Goal: Task Accomplishment & Management: Use online tool/utility

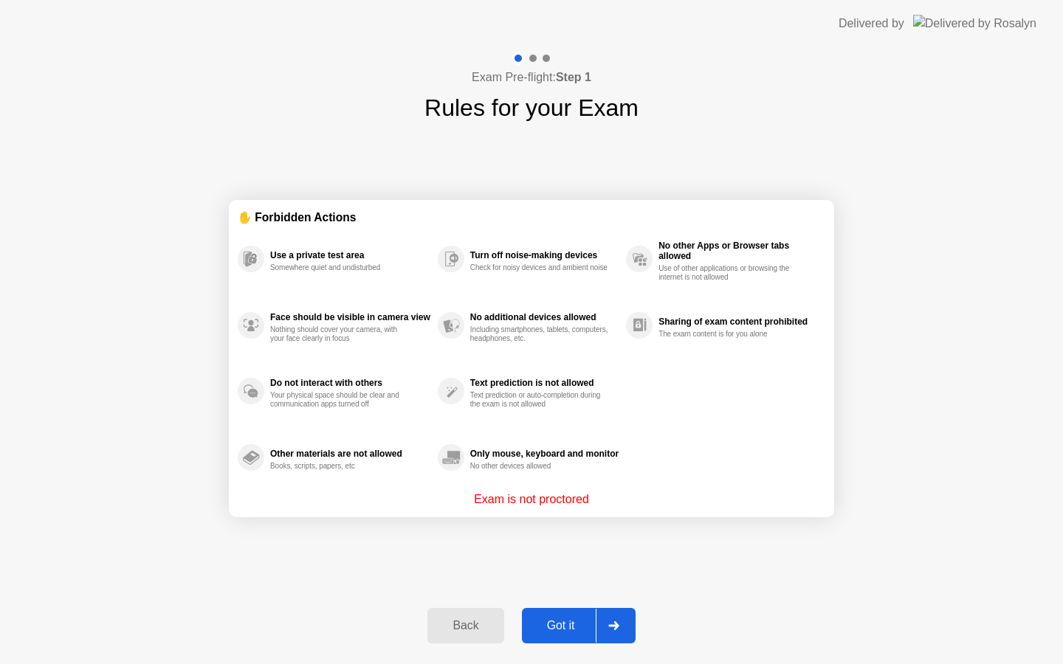
click at [567, 624] on div "Got it" at bounding box center [560, 625] width 69 height 13
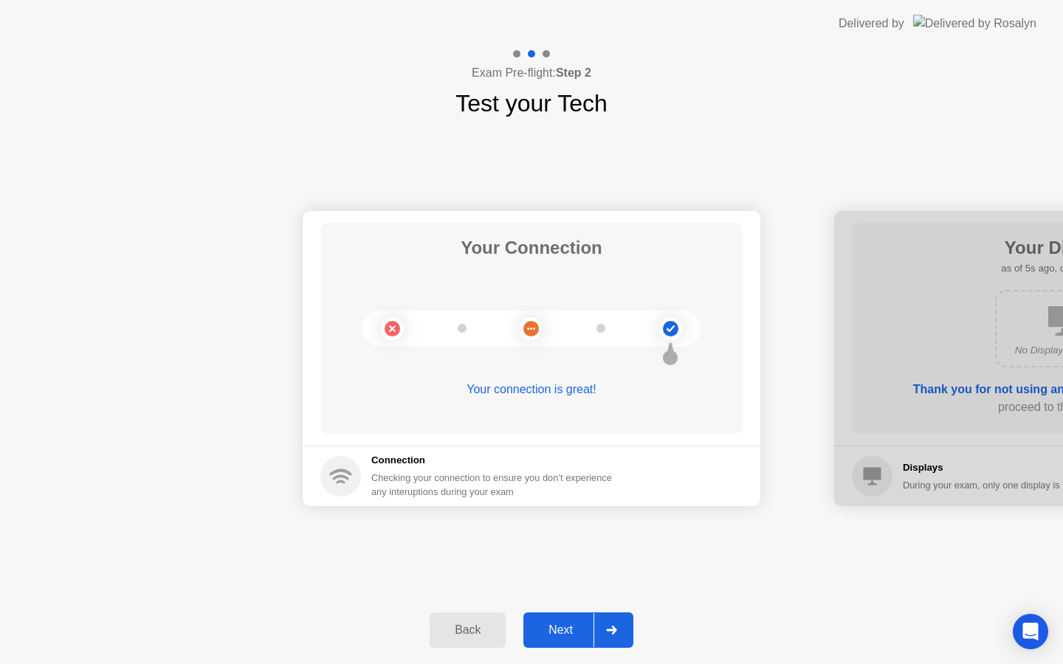
click at [568, 632] on div "Next" at bounding box center [561, 630] width 66 height 13
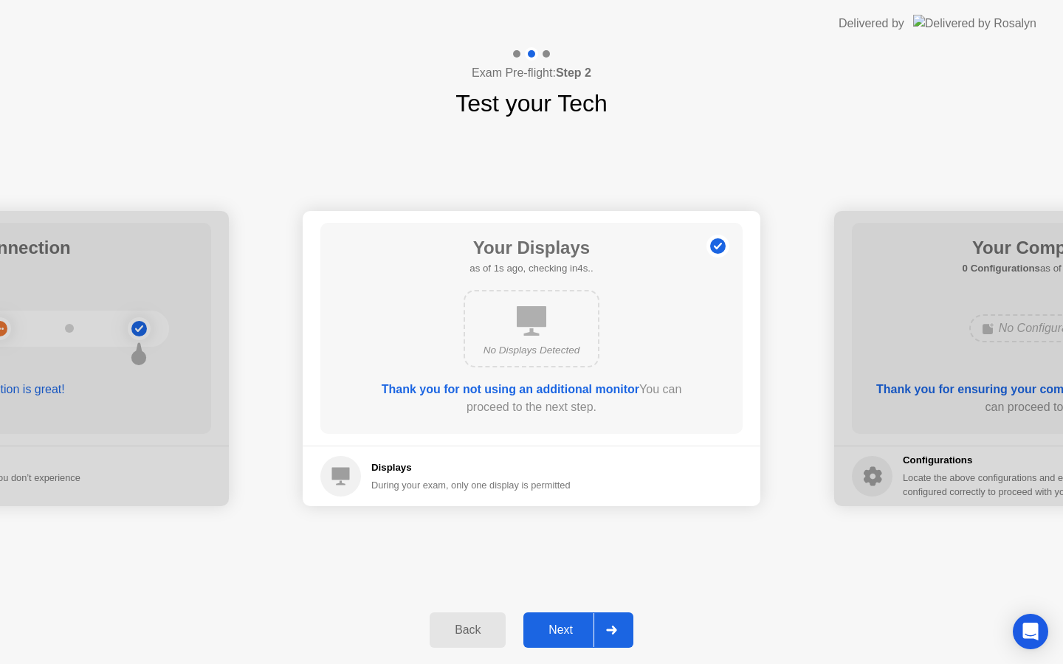
click at [567, 633] on div "Next" at bounding box center [561, 630] width 66 height 13
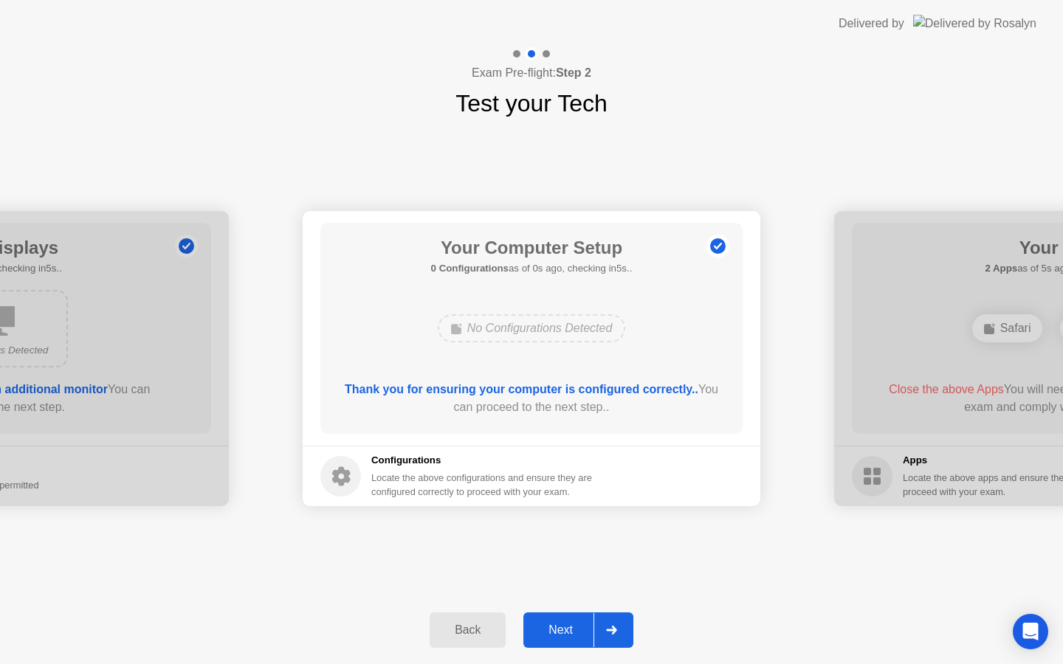
click at [567, 633] on div "Next" at bounding box center [561, 630] width 66 height 13
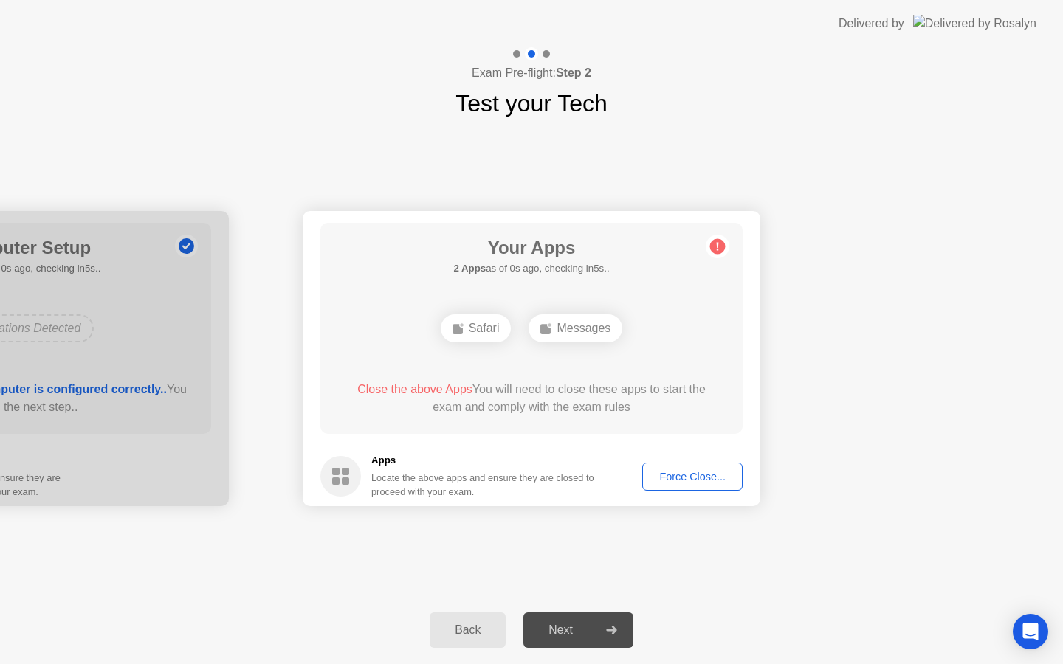
click at [678, 472] on div "Force Close..." at bounding box center [692, 477] width 90 height 12
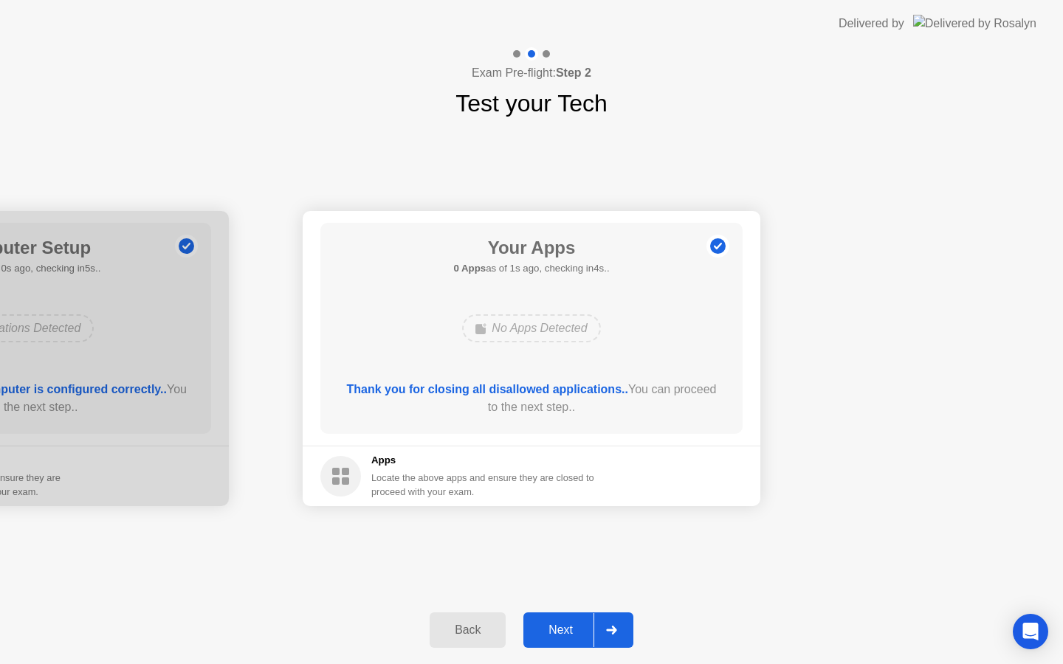
click at [570, 630] on div "Next" at bounding box center [561, 630] width 66 height 13
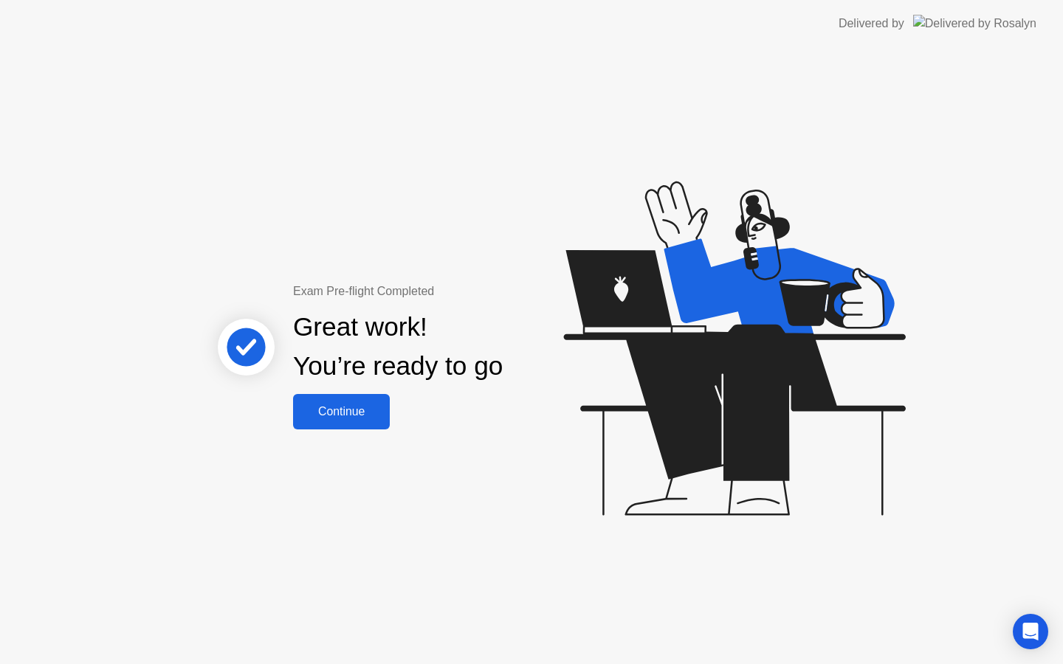
click at [348, 410] on div "Continue" at bounding box center [341, 411] width 88 height 13
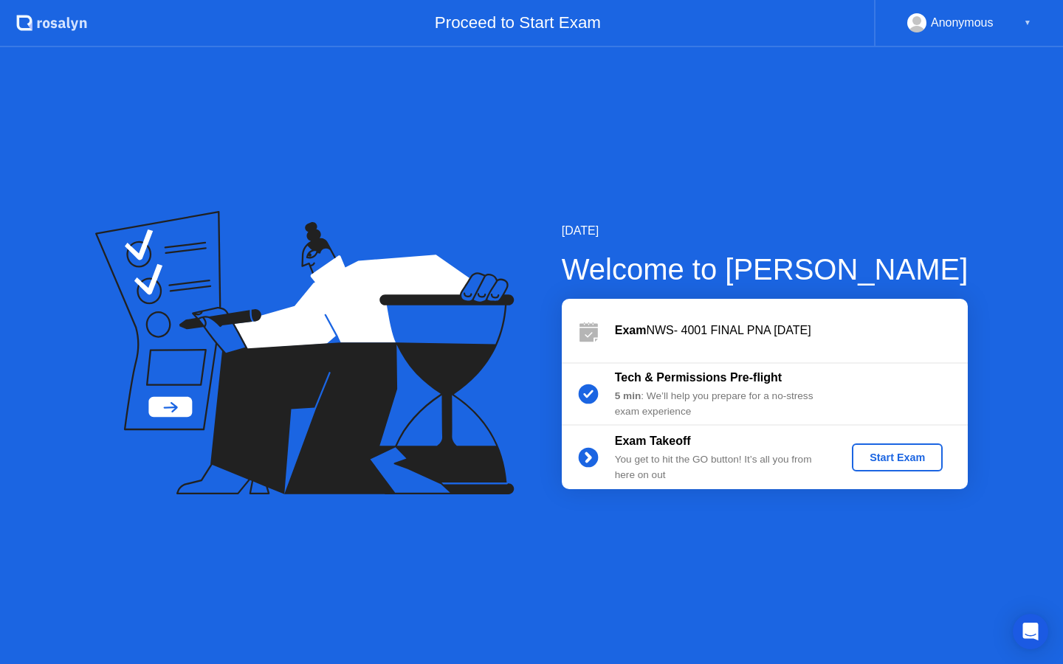
click at [908, 467] on button "Start Exam" at bounding box center [897, 458] width 91 height 28
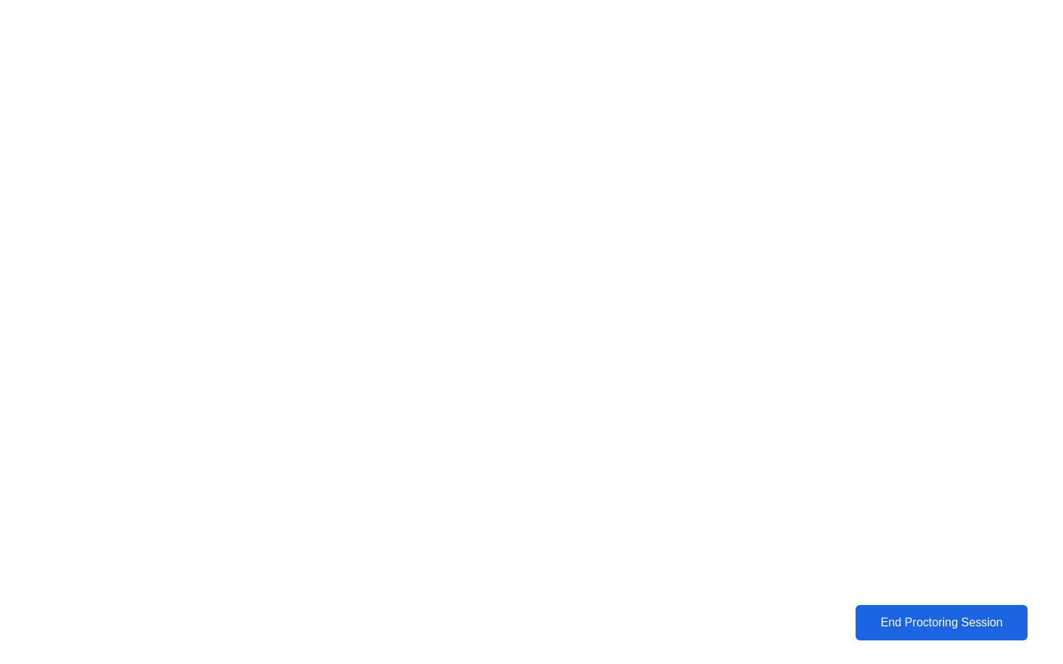
click at [910, 609] on button "End Proctoring Session" at bounding box center [941, 622] width 173 height 35
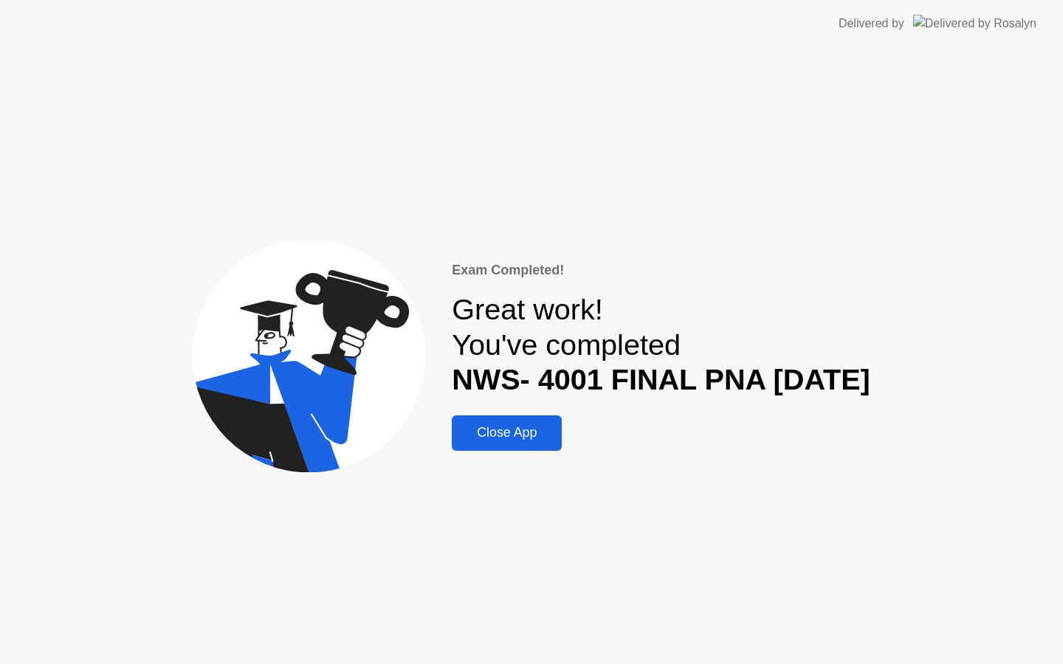
click at [496, 441] on div "Close App" at bounding box center [506, 433] width 101 height 16
